Goal: Check status: Check status

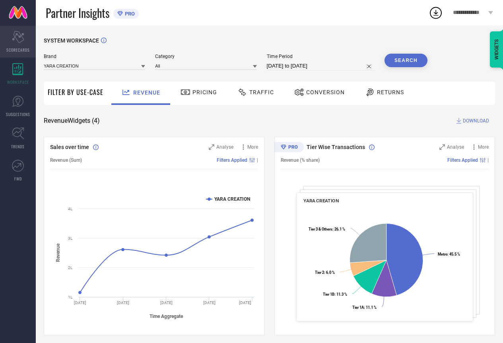
click at [21, 39] on icon "Scorecard" at bounding box center [18, 37] width 12 height 12
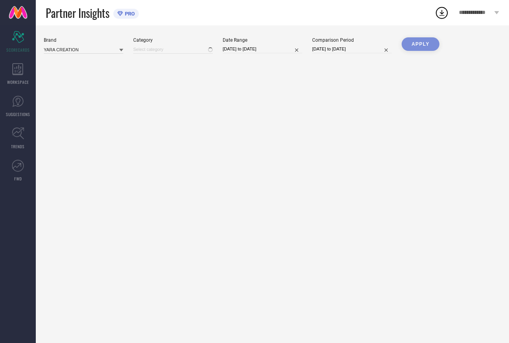
type input "All"
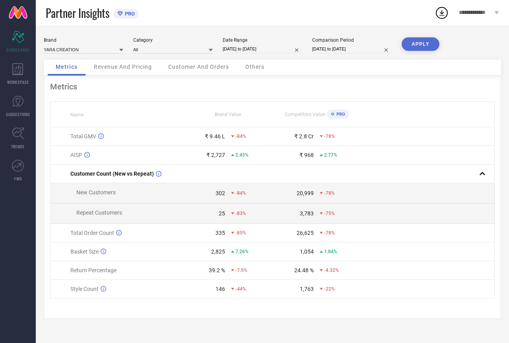
click at [250, 50] on input "[DATE] to [DATE]" at bounding box center [262, 49] width 79 height 8
select select "6"
select select "2025"
select select "7"
select select "2025"
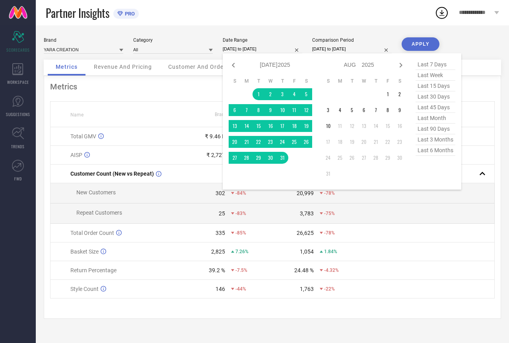
click at [438, 121] on span "last month" at bounding box center [435, 118] width 40 height 11
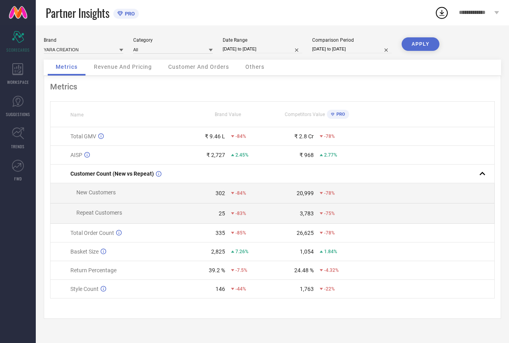
click at [422, 44] on button "APPLY" at bounding box center [420, 44] width 38 height 14
